Goal: Book appointment/travel/reservation

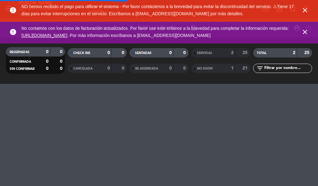
click at [302, 11] on icon "close" at bounding box center [304, 10] width 7 height 7
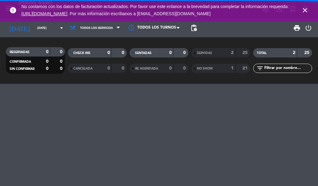
click at [303, 10] on icon "close" at bounding box center [304, 10] width 7 height 7
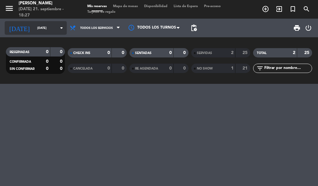
click at [42, 29] on input "[DATE]" at bounding box center [54, 28] width 41 height 10
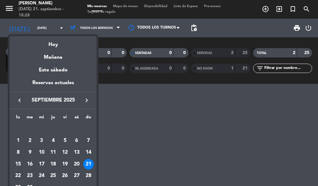
click at [19, 172] on div "22" at bounding box center [18, 176] width 11 height 11
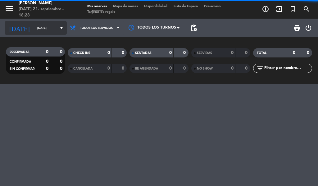
click at [47, 29] on input "[DATE]" at bounding box center [54, 28] width 41 height 10
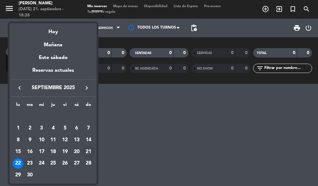
click at [27, 161] on div "23" at bounding box center [30, 163] width 11 height 11
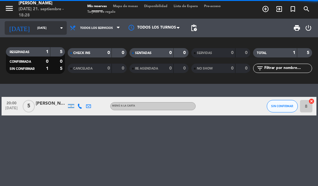
click at [44, 28] on input "[DATE]" at bounding box center [54, 28] width 41 height 10
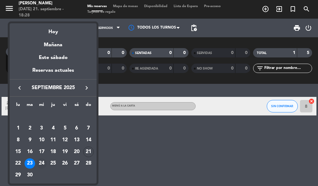
click at [44, 161] on div "24" at bounding box center [41, 163] width 11 height 11
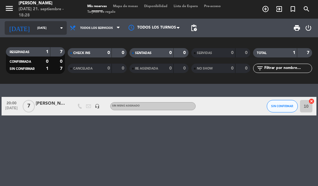
click at [43, 28] on input "[DATE]" at bounding box center [54, 28] width 41 height 10
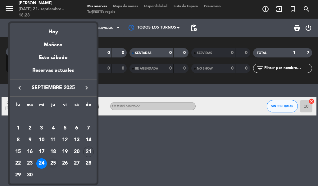
click at [56, 163] on div "25" at bounding box center [53, 163] width 11 height 11
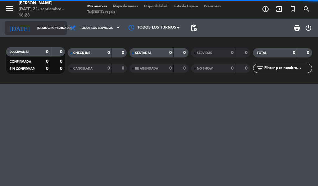
click at [47, 28] on input "[DEMOGRAPHIC_DATA][DATE]" at bounding box center [54, 28] width 41 height 10
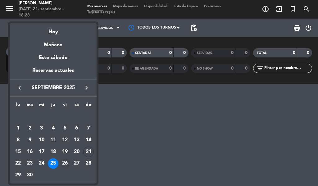
click at [63, 162] on div "26" at bounding box center [65, 163] width 11 height 11
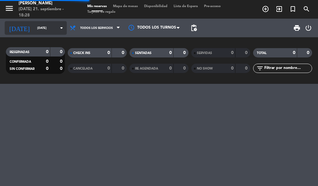
click at [47, 28] on input "[DATE]" at bounding box center [54, 28] width 41 height 10
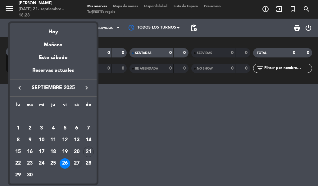
click at [79, 162] on div "27" at bounding box center [76, 163] width 11 height 11
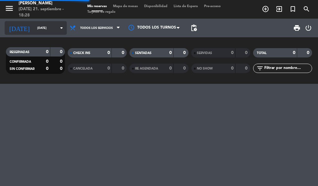
click at [48, 29] on input "[DATE]" at bounding box center [54, 28] width 41 height 10
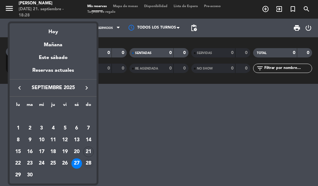
click at [87, 165] on div "28" at bounding box center [88, 163] width 11 height 11
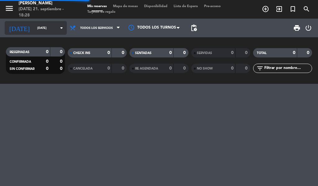
click at [48, 28] on input "[DATE]" at bounding box center [54, 28] width 41 height 10
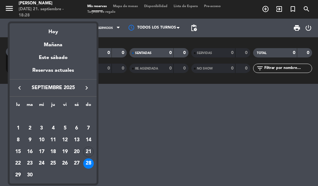
click at [18, 174] on div "29" at bounding box center [18, 175] width 11 height 11
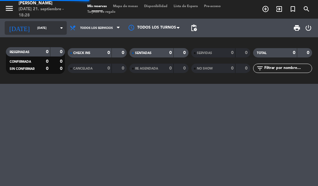
click at [48, 29] on input "[DATE]" at bounding box center [54, 28] width 41 height 10
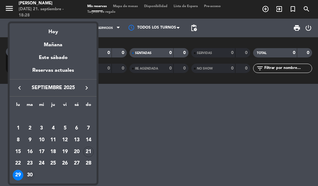
click at [30, 175] on div "30" at bounding box center [30, 175] width 11 height 11
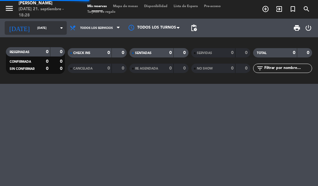
click at [58, 26] on icon "arrow_drop_down" at bounding box center [61, 27] width 7 height 7
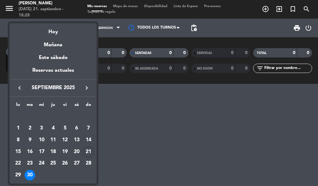
click at [84, 86] on icon "keyboard_arrow_right" at bounding box center [86, 87] width 7 height 7
click at [65, 128] on div "3" at bounding box center [65, 128] width 11 height 11
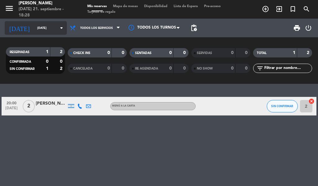
click at [45, 28] on input "[DATE]" at bounding box center [54, 28] width 41 height 10
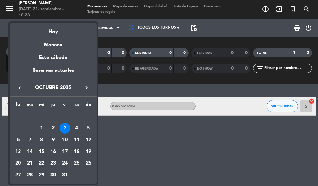
click at [19, 86] on icon "keyboard_arrow_left" at bounding box center [19, 87] width 7 height 7
click at [123, 145] on div at bounding box center [159, 93] width 318 height 186
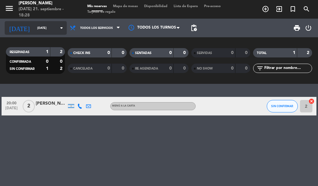
click at [44, 28] on input "[DATE]" at bounding box center [54, 28] width 41 height 10
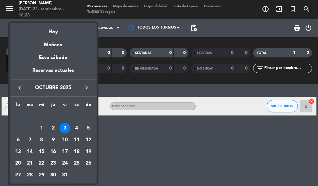
click at [23, 90] on icon "keyboard_arrow_left" at bounding box center [19, 87] width 7 height 7
click at [90, 153] on div "21" at bounding box center [88, 152] width 11 height 11
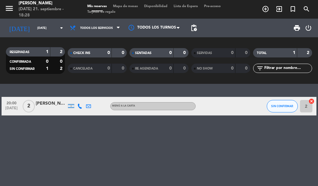
type input "[DATE]"
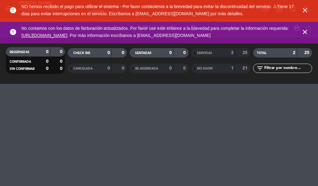
click at [303, 10] on icon "close" at bounding box center [304, 10] width 7 height 7
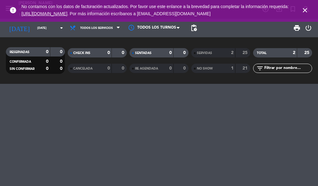
click at [307, 7] on icon "close" at bounding box center [304, 10] width 7 height 7
